Goal: Transaction & Acquisition: Book appointment/travel/reservation

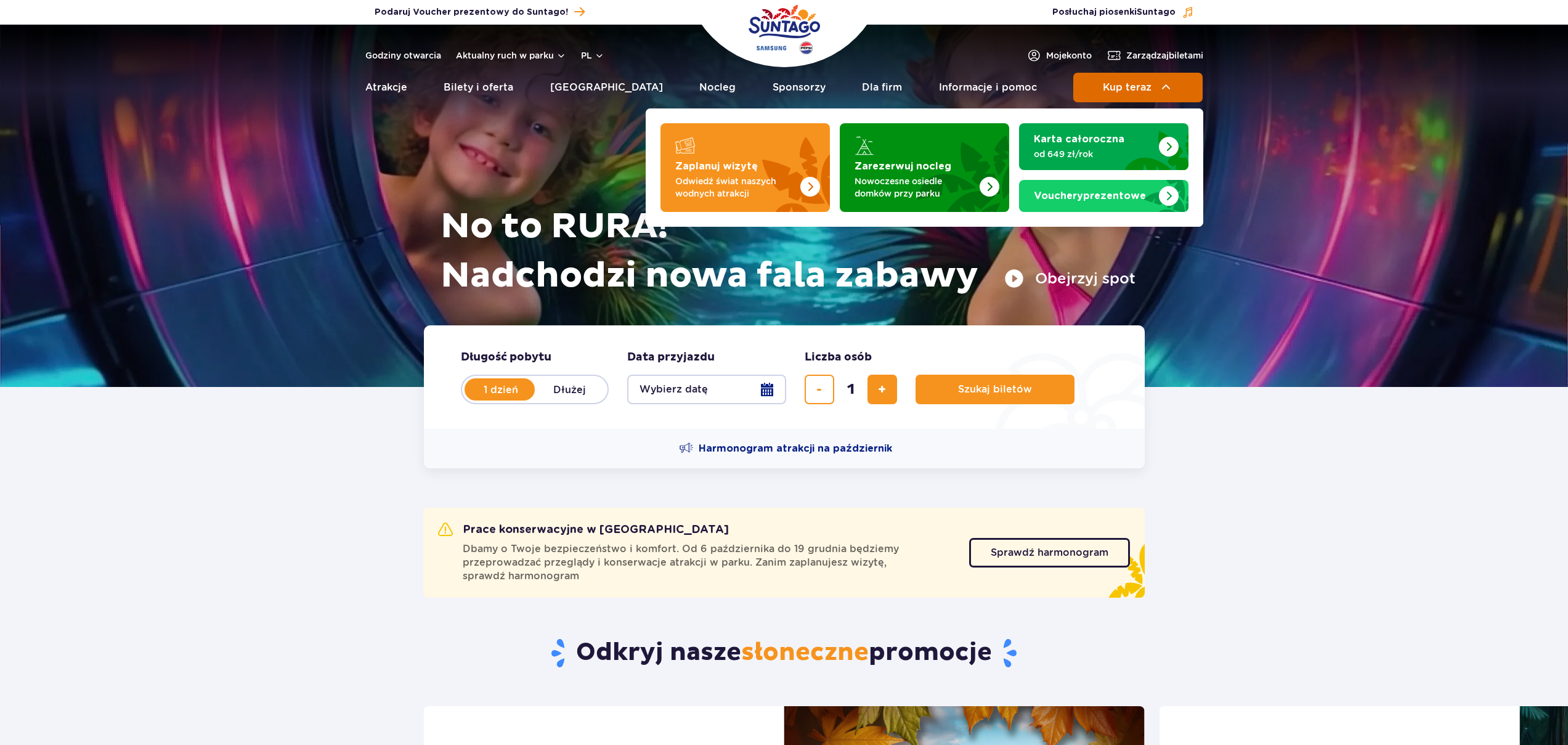
click at [1123, 79] on button "Kup teraz" at bounding box center [1138, 87] width 129 height 30
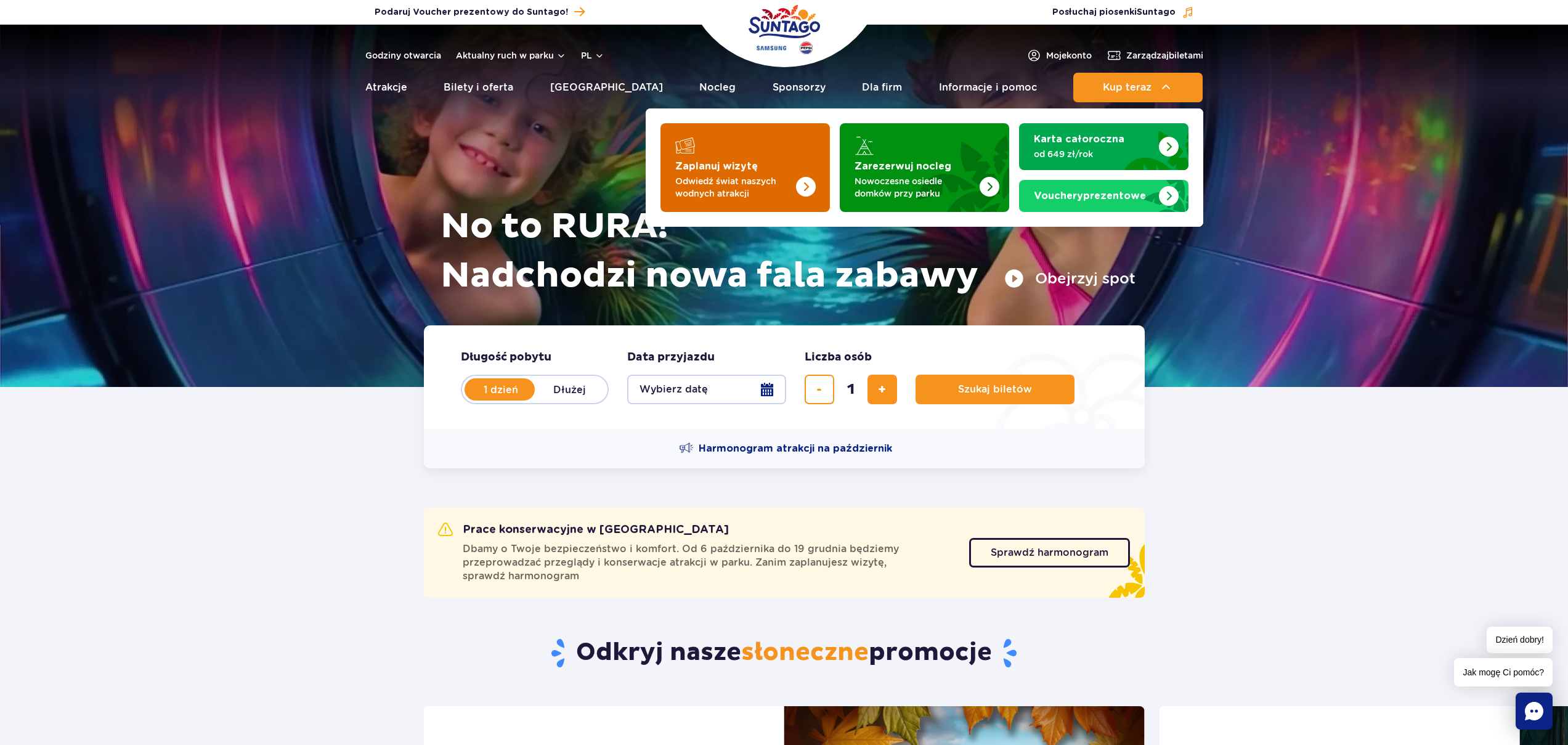
click at [780, 175] on p "Odwiedź świat naszych wodnych atrakcji" at bounding box center [735, 187] width 120 height 25
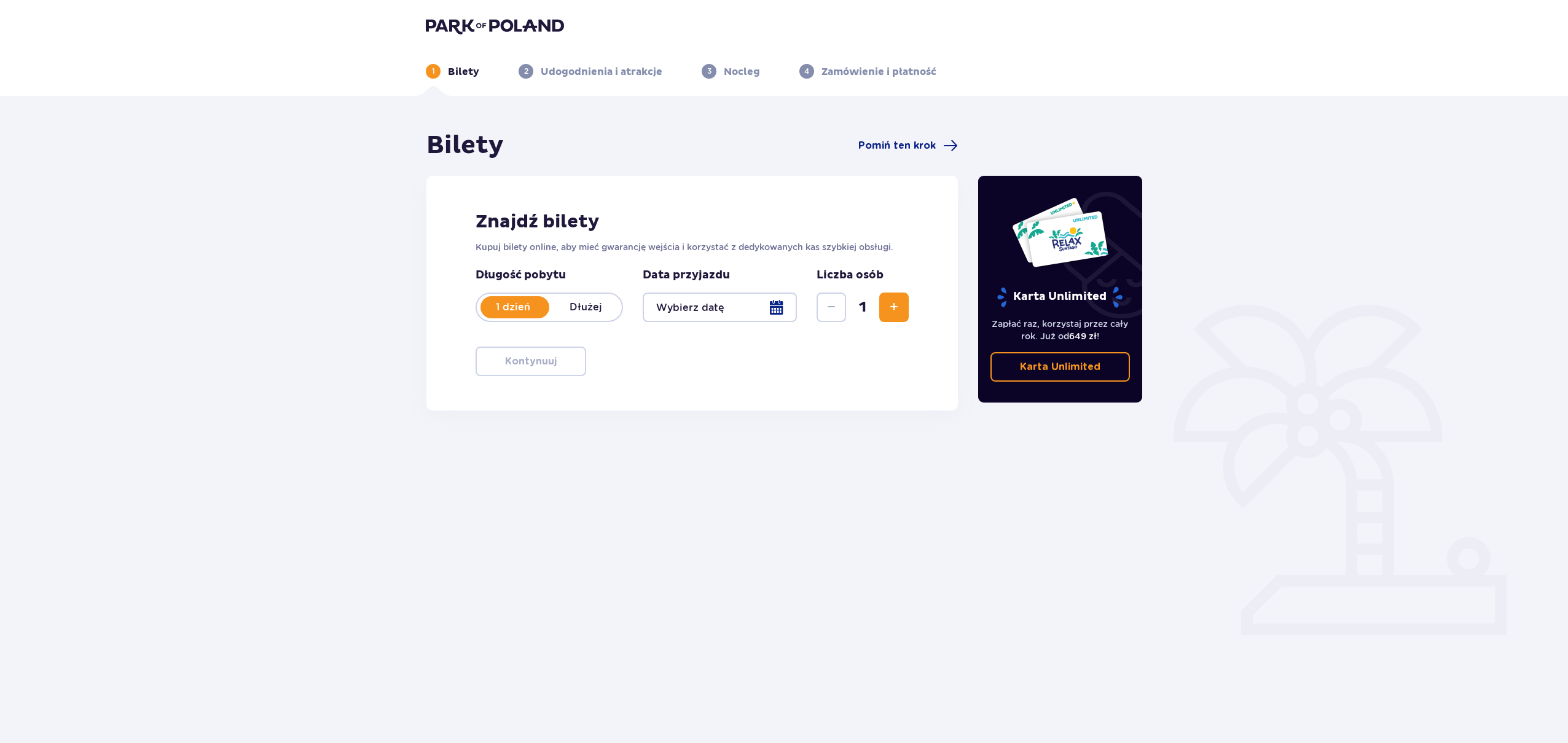
click at [676, 307] on div at bounding box center [719, 307] width 154 height 29
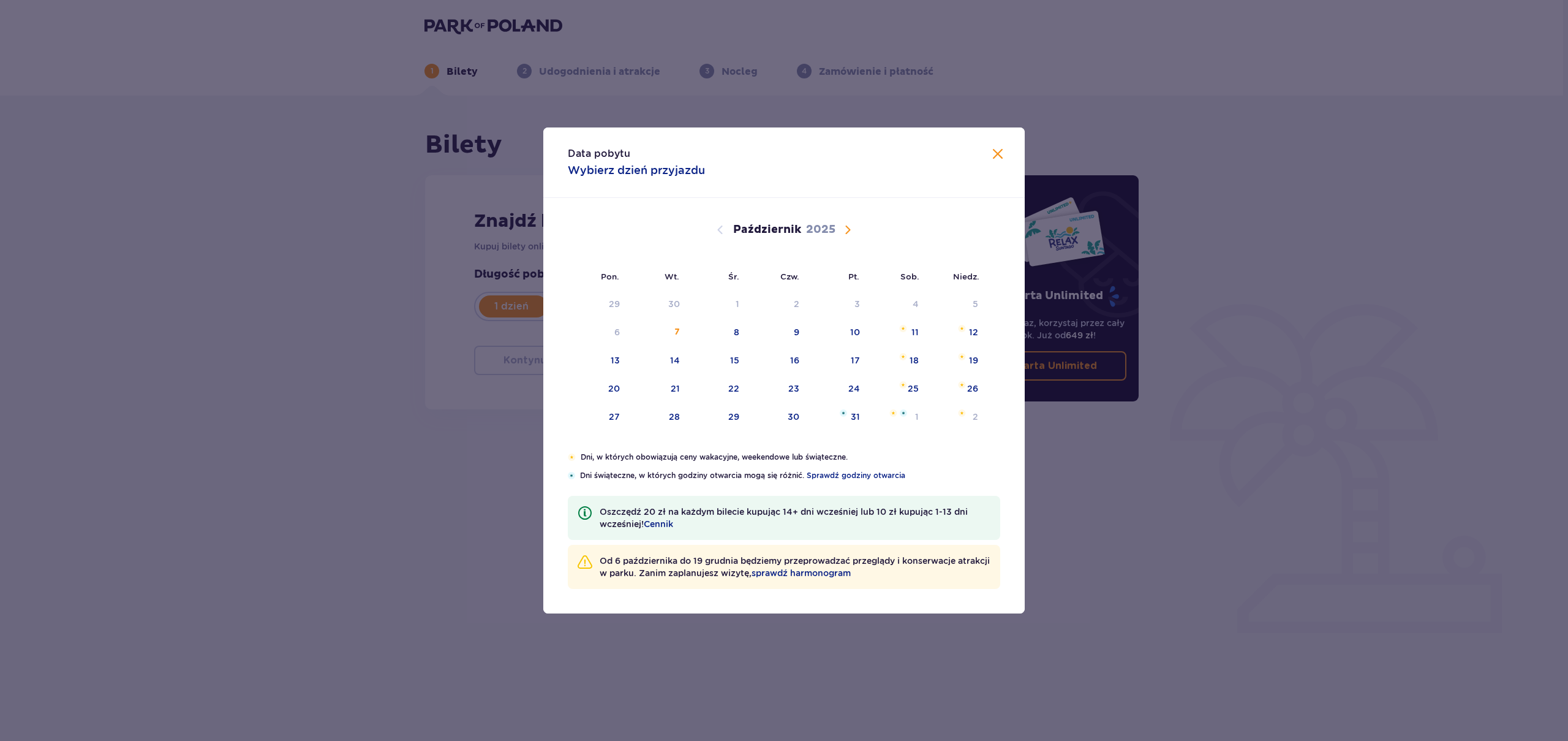
click at [848, 228] on span "Następny miesiąc" at bounding box center [848, 229] width 15 height 15
click at [848, 231] on span "Następny miesiąc" at bounding box center [848, 229] width 15 height 15
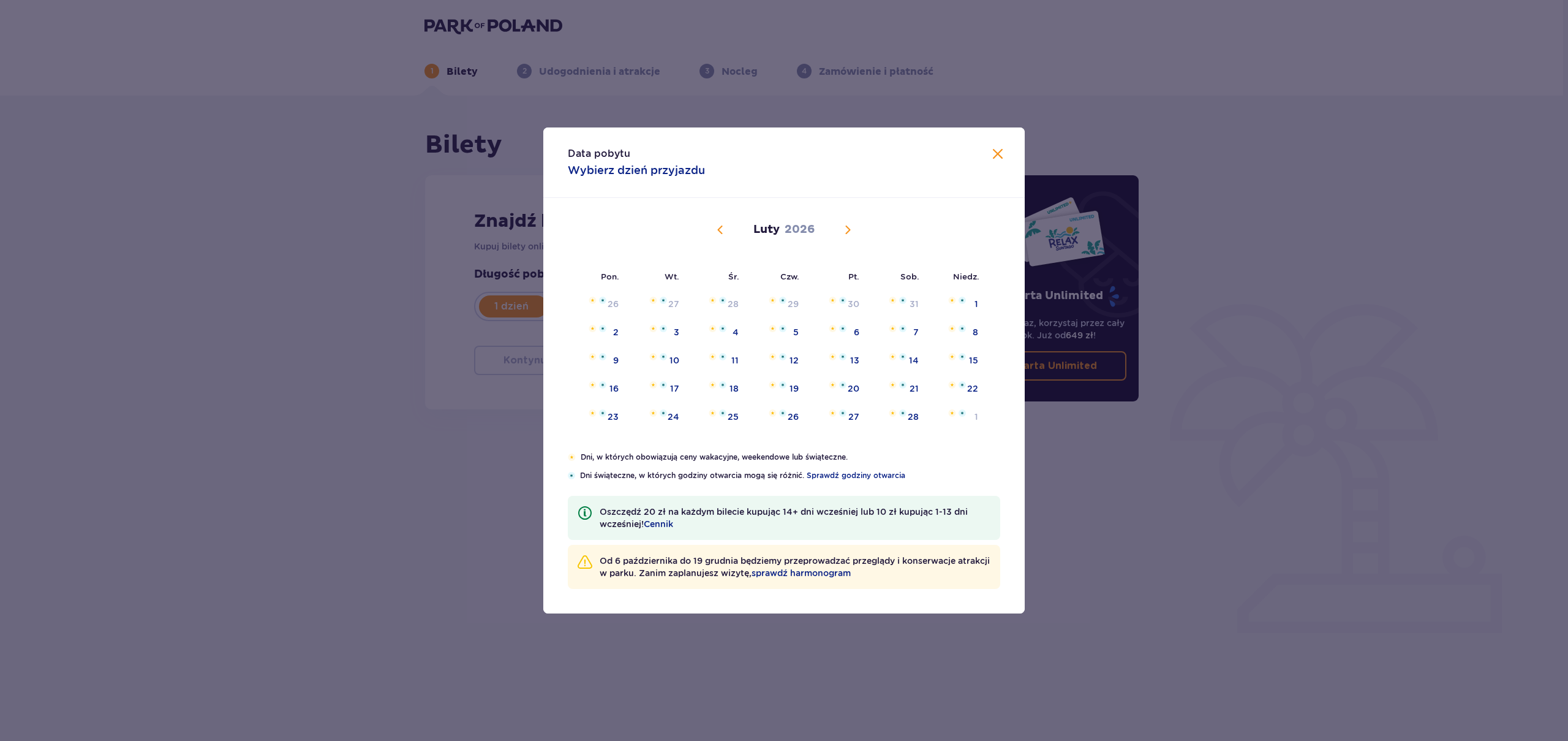
click at [848, 231] on span "Następny miesiąc" at bounding box center [848, 229] width 15 height 15
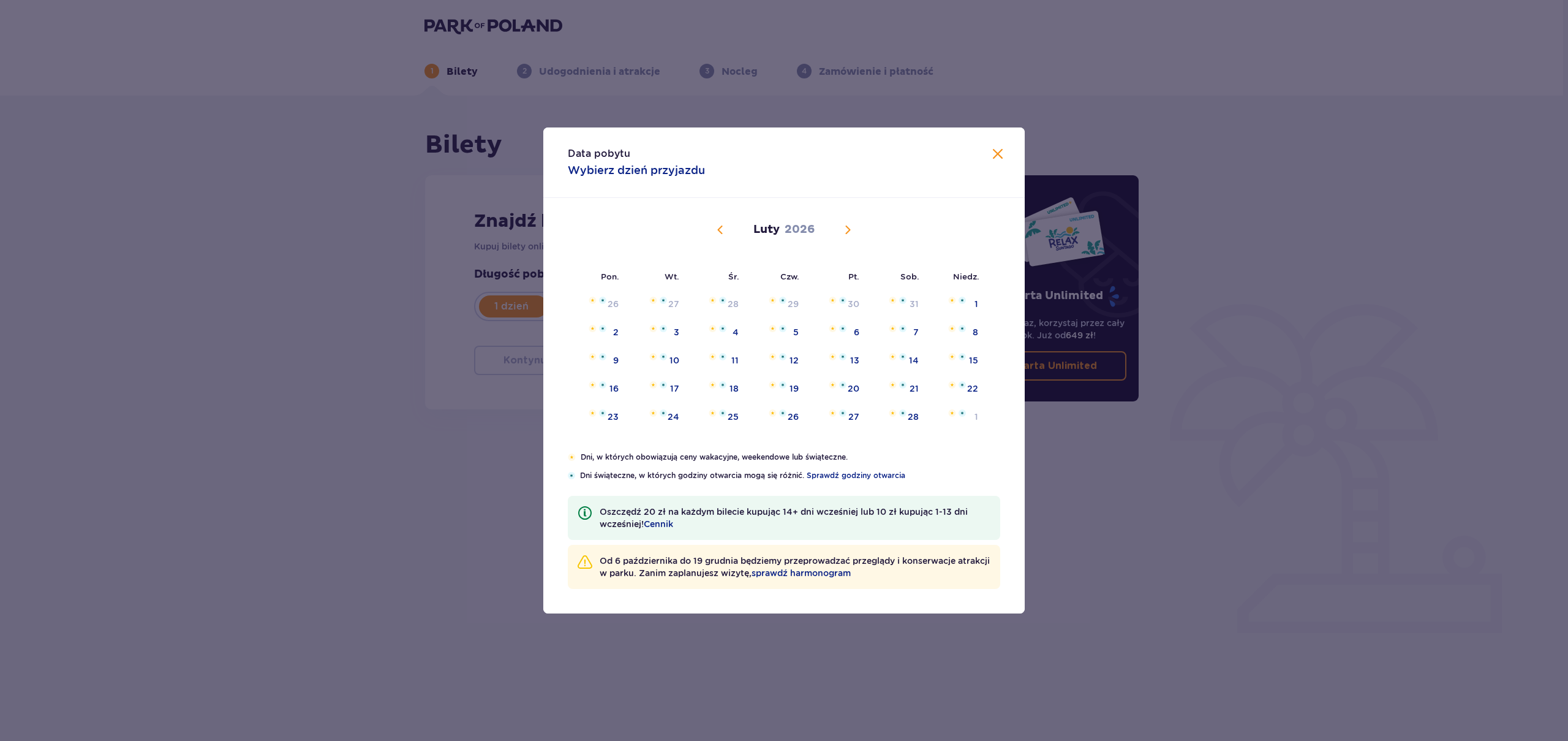
click at [848, 231] on span "Następny miesiąc" at bounding box center [848, 229] width 15 height 15
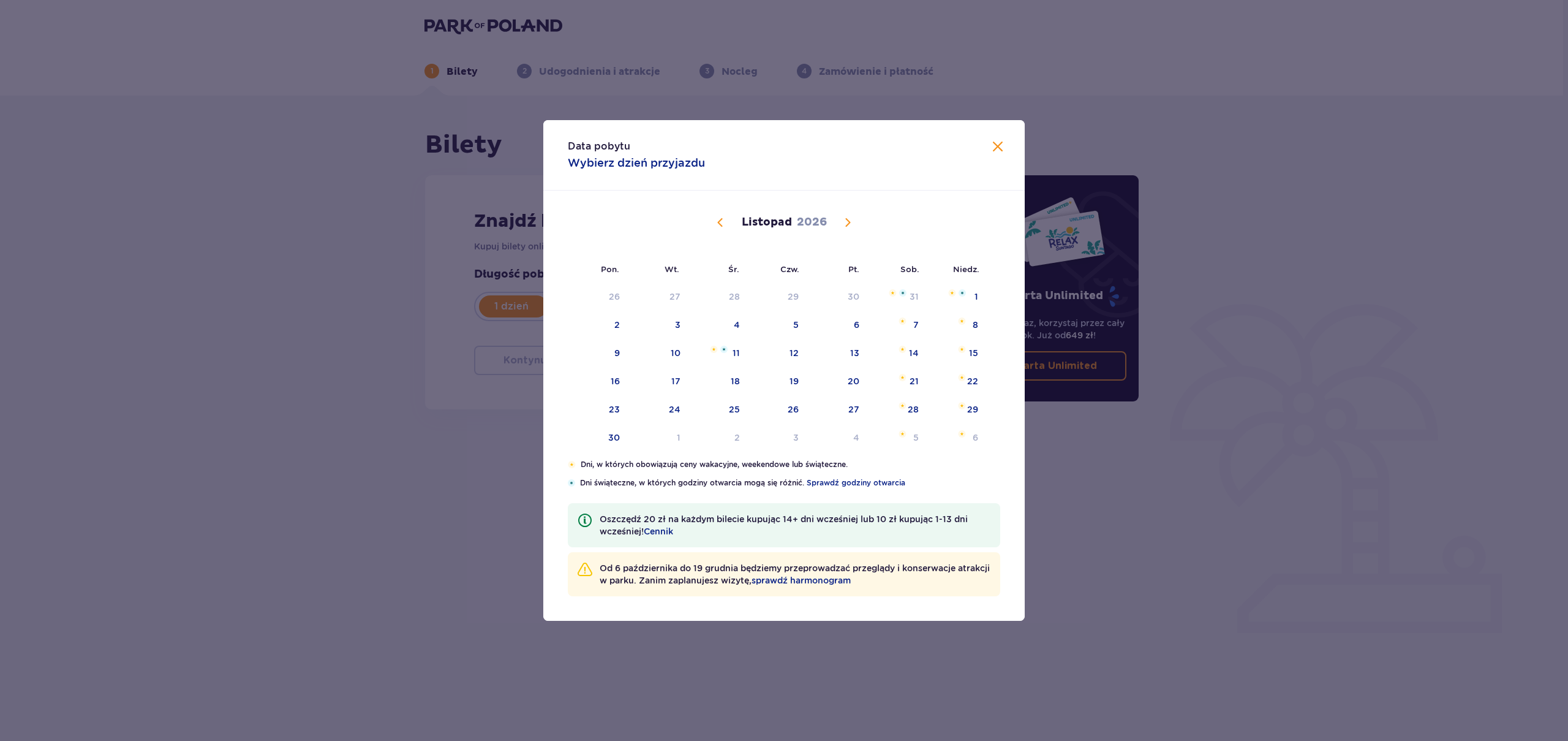
click at [846, 231] on div "[DATE]" at bounding box center [784, 237] width 406 height 92
click at [848, 225] on span "Następny miesiąc" at bounding box center [848, 222] width 15 height 15
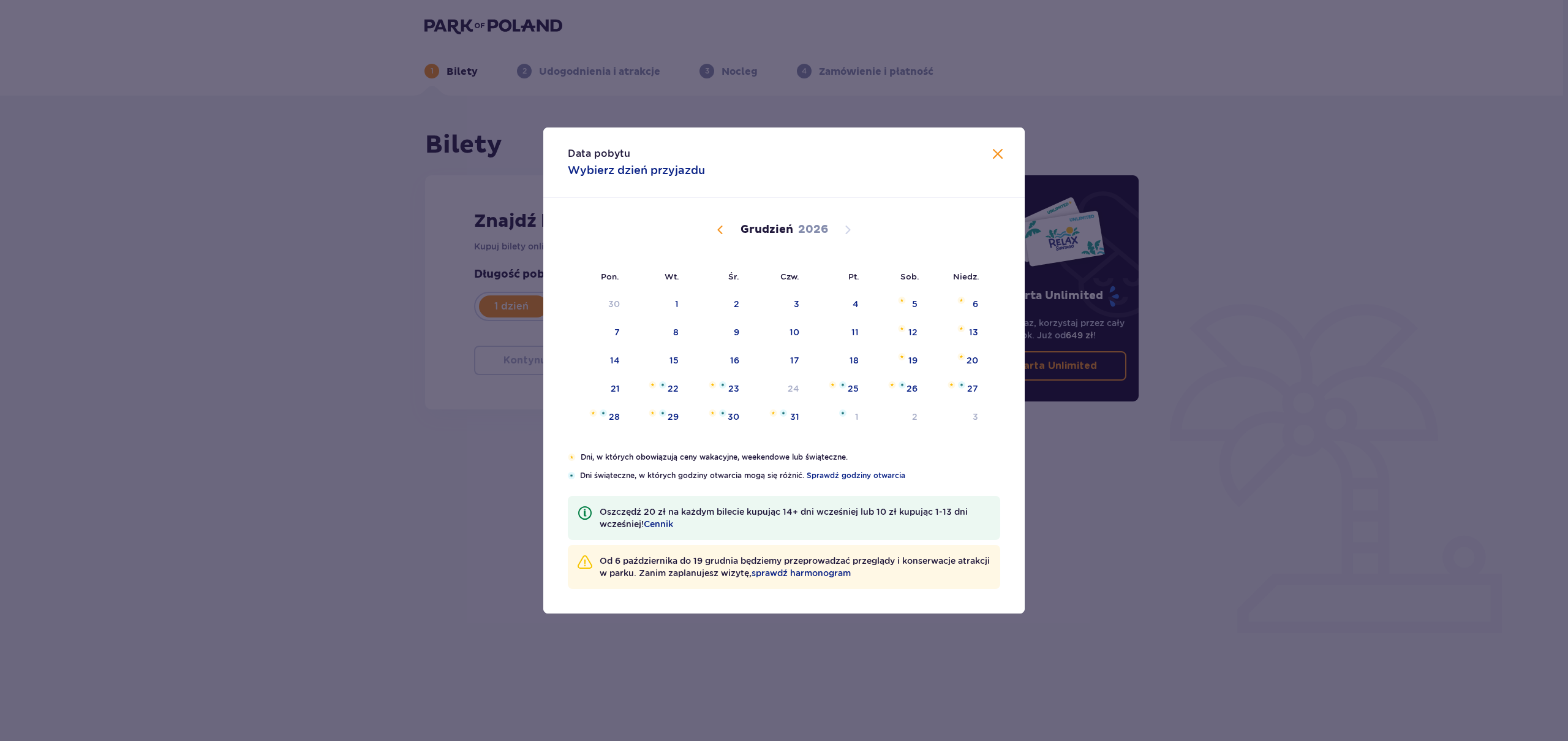
click at [727, 231] on span "Poprzedni miesiąc" at bounding box center [720, 229] width 15 height 15
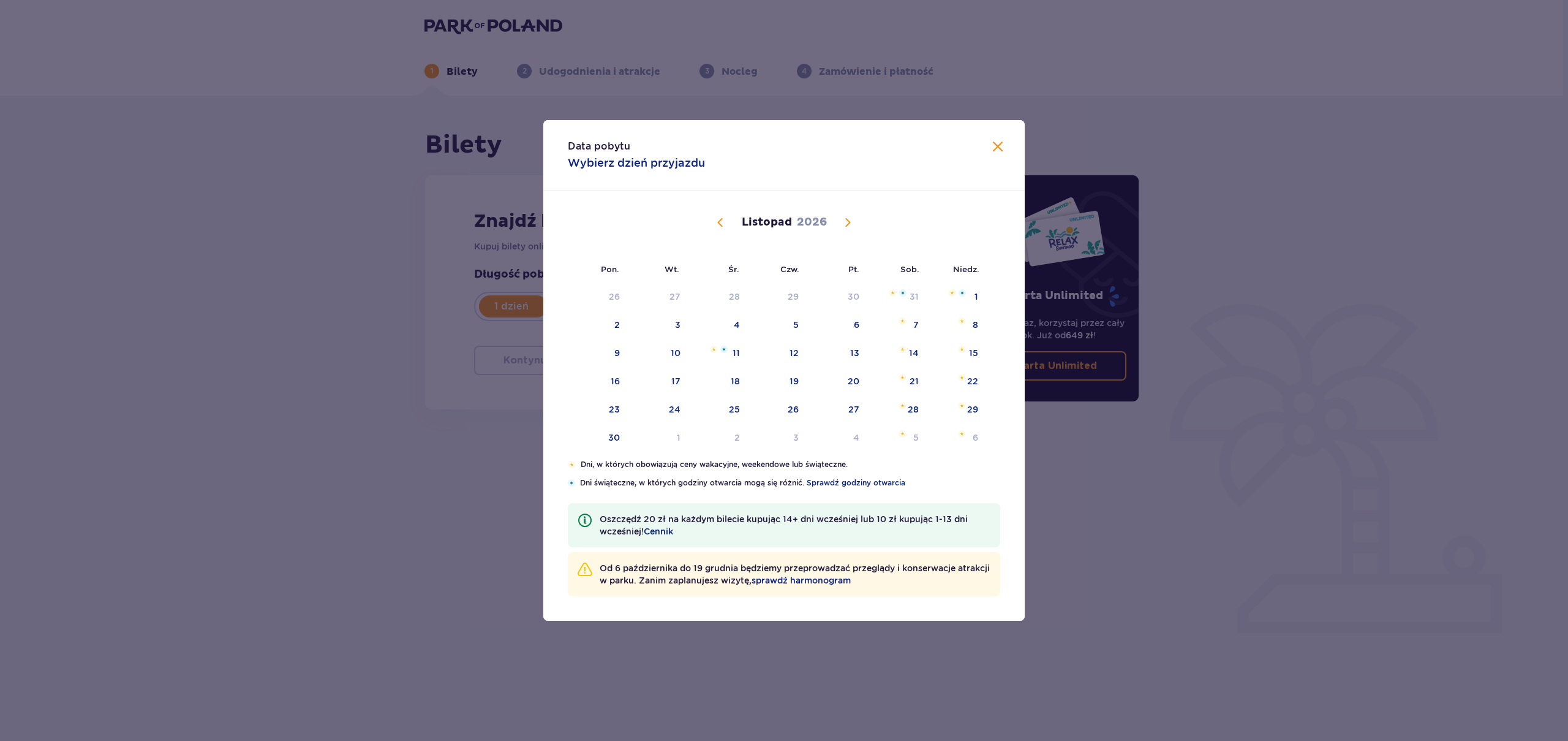
click at [724, 222] on span "Poprzedni miesiąc" at bounding box center [720, 222] width 15 height 15
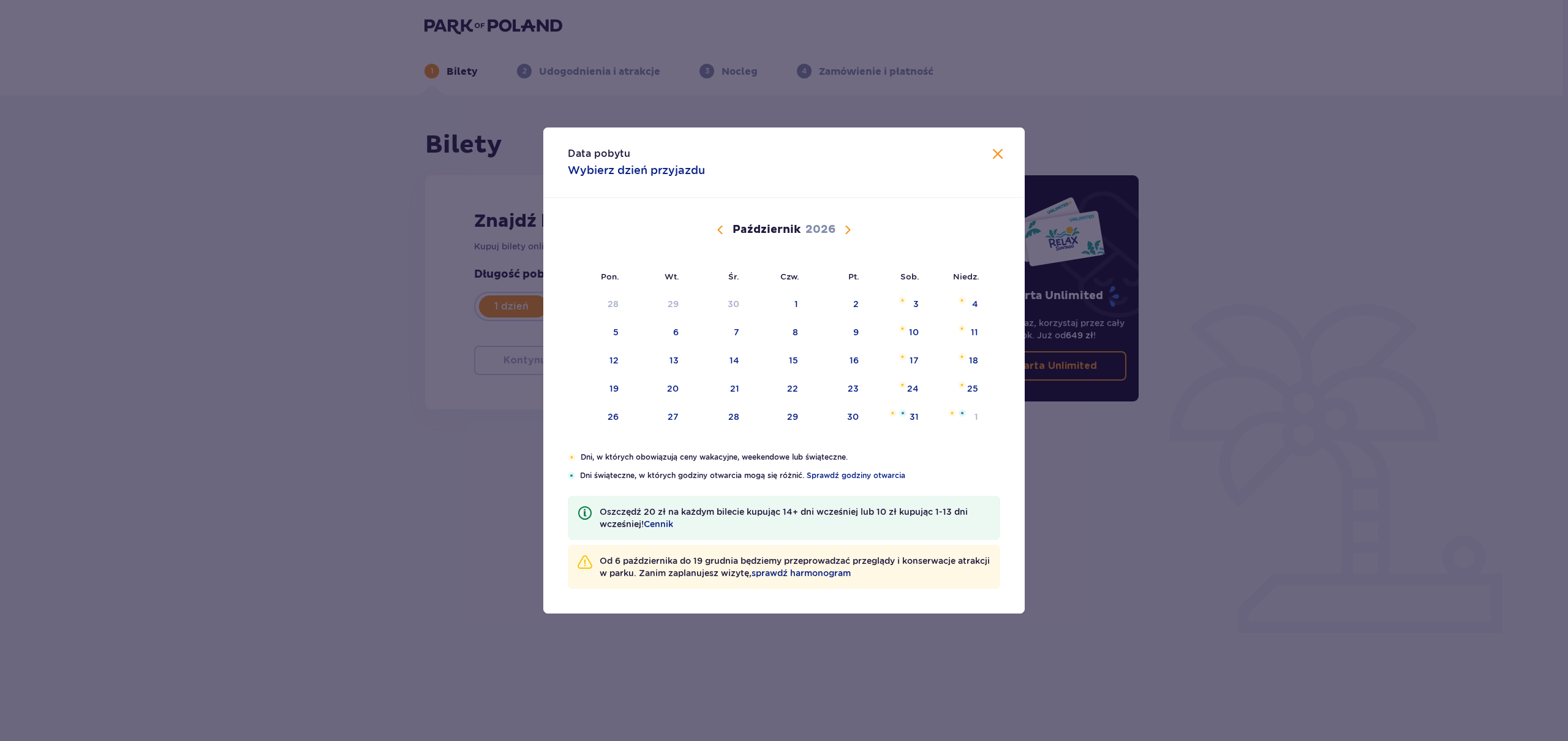
click at [724, 222] on span "Poprzedni miesiąc" at bounding box center [720, 229] width 15 height 15
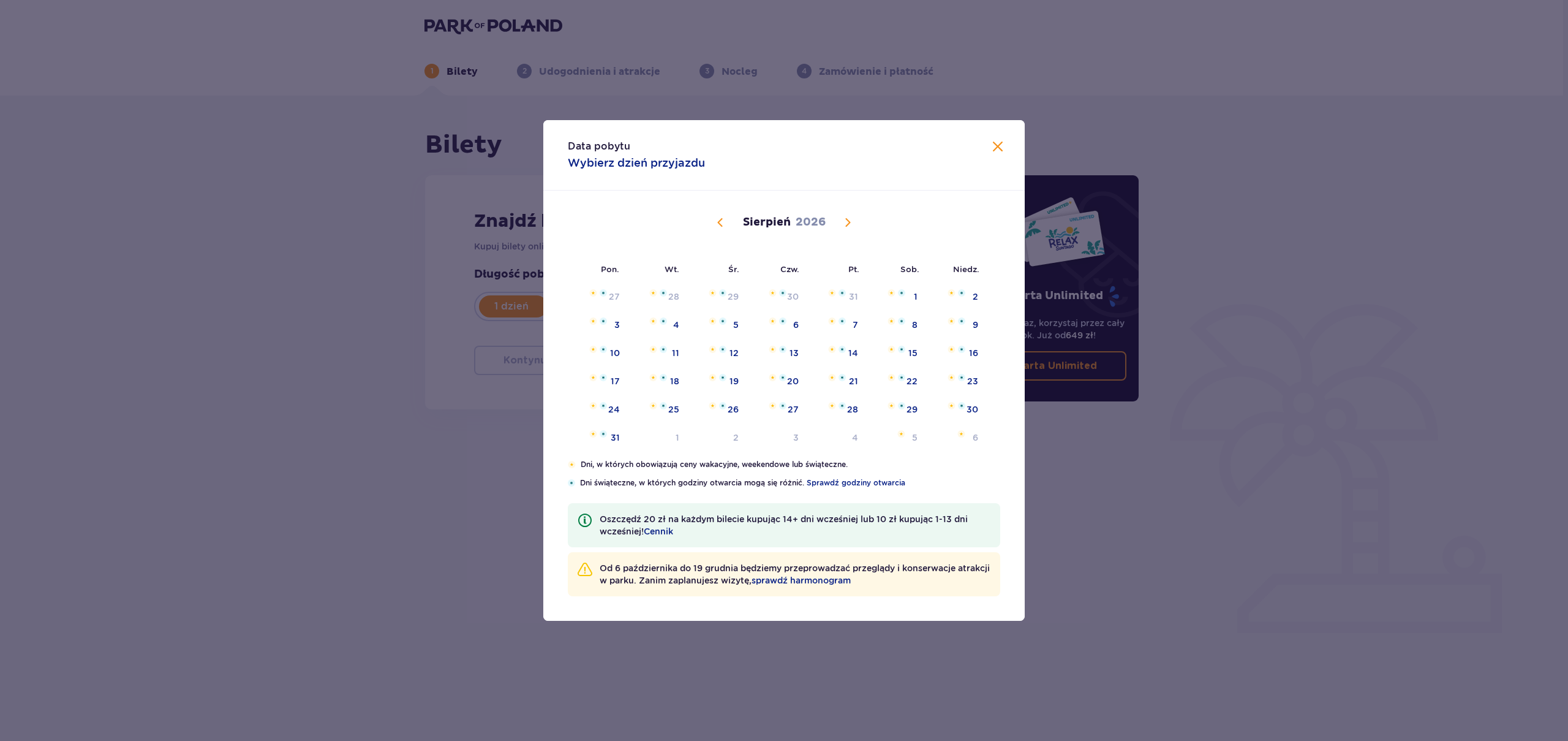
click at [724, 222] on span "Poprzedni miesiąc" at bounding box center [720, 222] width 15 height 15
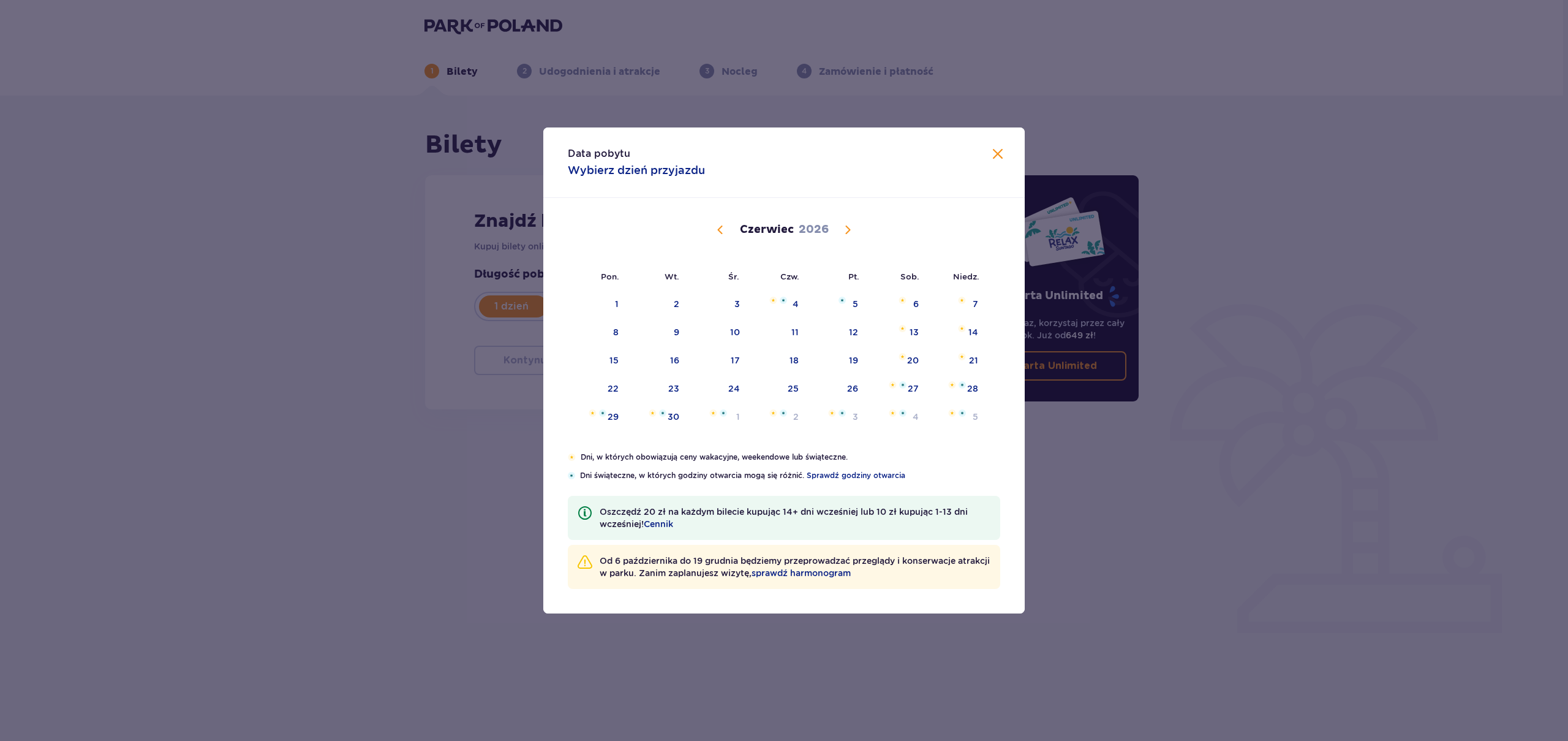
click at [725, 223] on span "Poprzedni miesiąc" at bounding box center [720, 229] width 15 height 15
click at [724, 225] on span "Poprzedni miesiąc" at bounding box center [720, 229] width 15 height 15
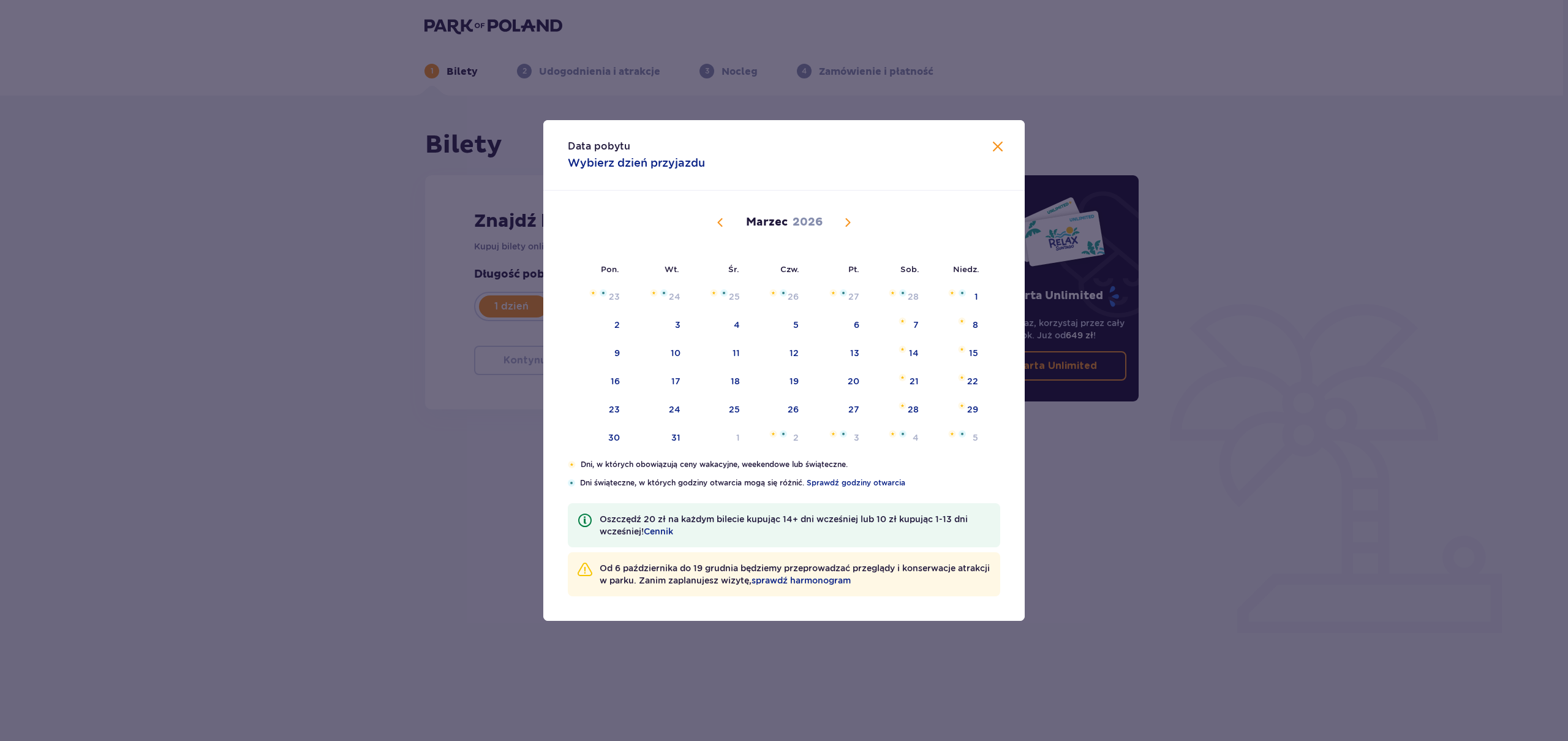
click at [722, 227] on span "Poprzedni miesiąc" at bounding box center [720, 222] width 15 height 15
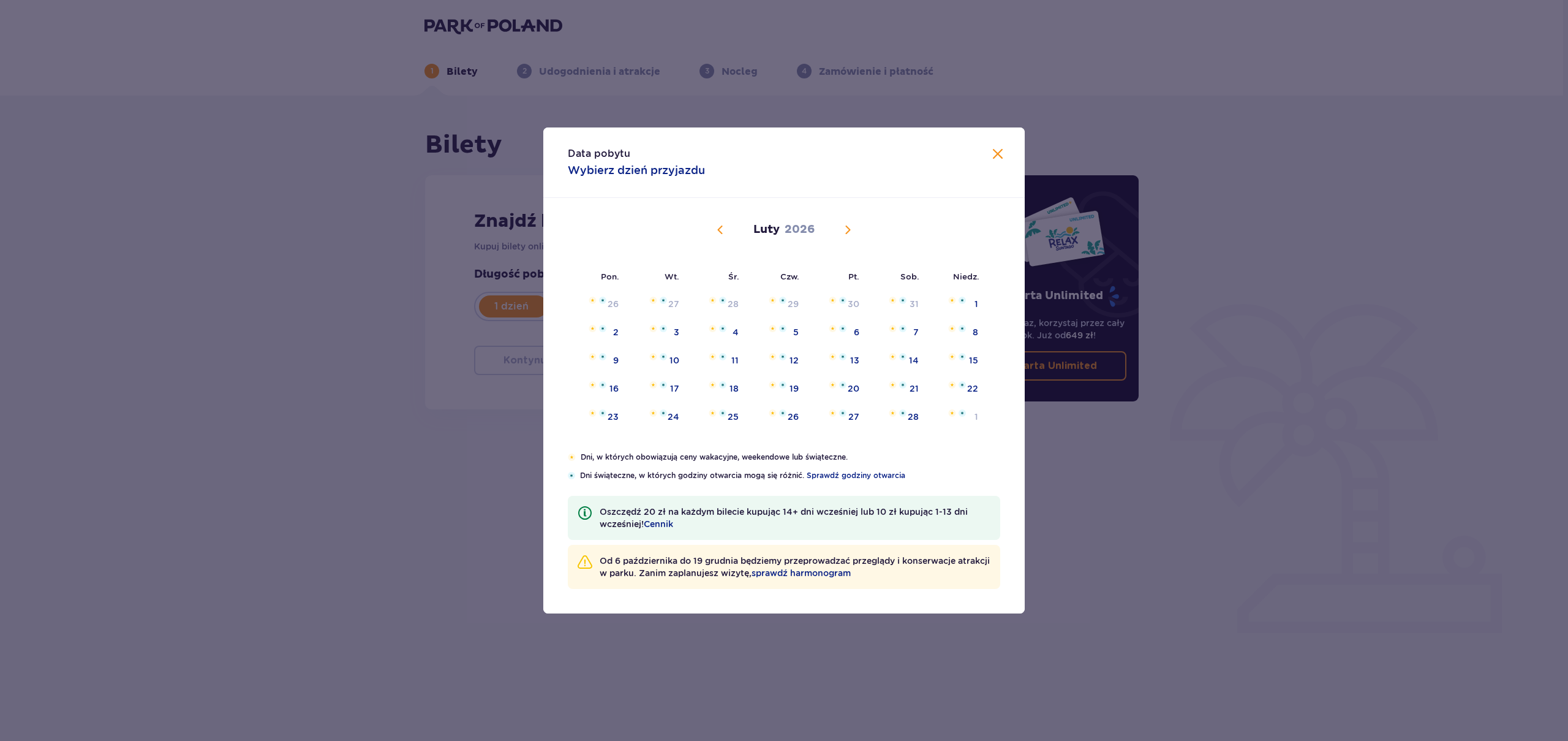
click at [722, 227] on span "Poprzedni miesiąc" at bounding box center [720, 229] width 15 height 15
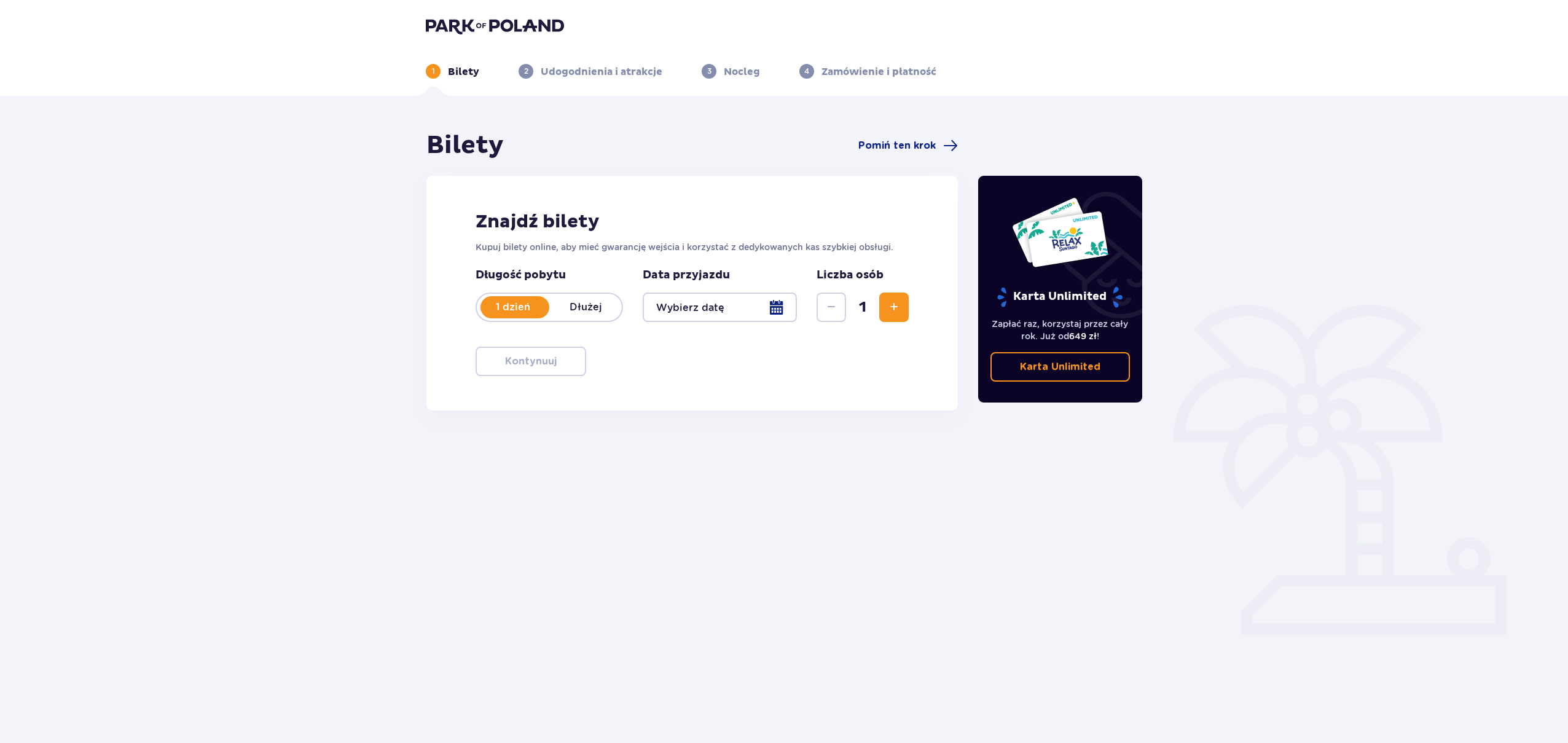
click at [699, 308] on div at bounding box center [719, 307] width 154 height 29
click at [717, 315] on div at bounding box center [719, 307] width 154 height 29
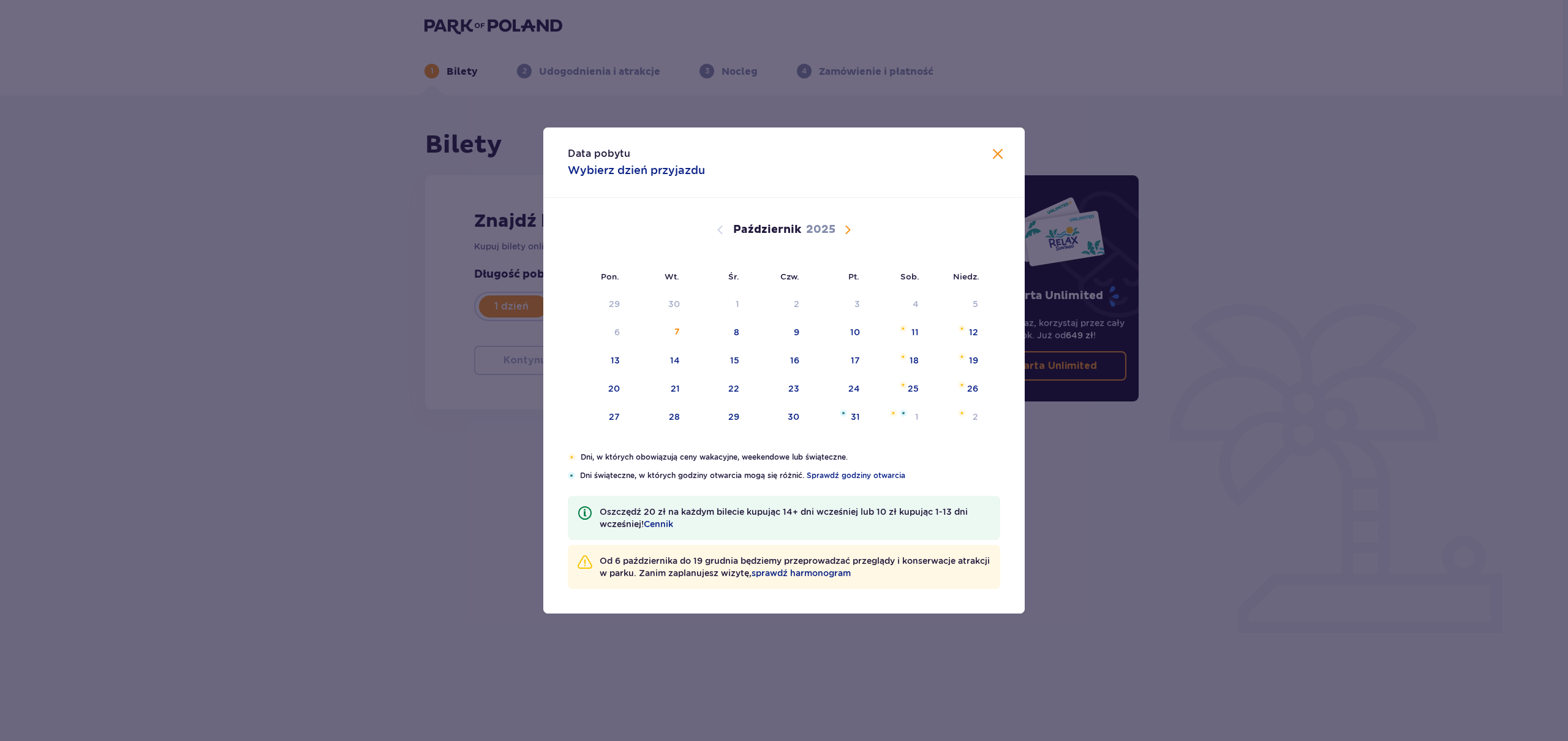
click at [840, 235] on span "Następny miesiąc" at bounding box center [848, 229] width 15 height 15
click at [846, 231] on span "Następny miesiąc" at bounding box center [848, 229] width 15 height 15
click at [726, 227] on span "Poprzedni miesiąc" at bounding box center [720, 229] width 15 height 15
click at [724, 228] on span "Poprzedni miesiąc" at bounding box center [720, 229] width 15 height 15
click at [849, 231] on span "Następny miesiąc" at bounding box center [848, 229] width 15 height 15
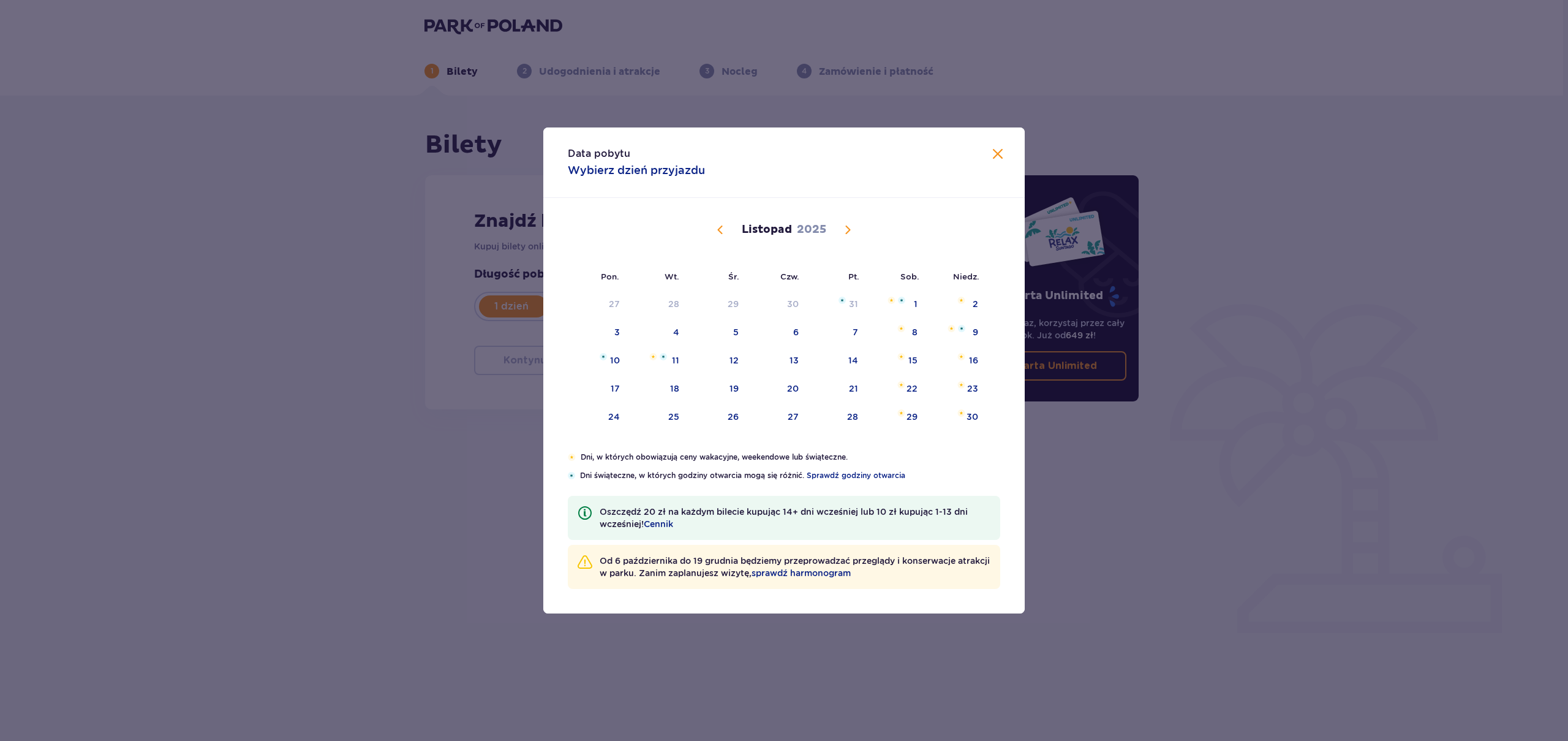
click at [391, 198] on div "Data pobytu Wybierz dzień przyjazdu Pon. Wt. Śr. Czw. Pt. Sob. Niedz. Październ…" at bounding box center [784, 370] width 1568 height 741
